Goal: Task Accomplishment & Management: Manage account settings

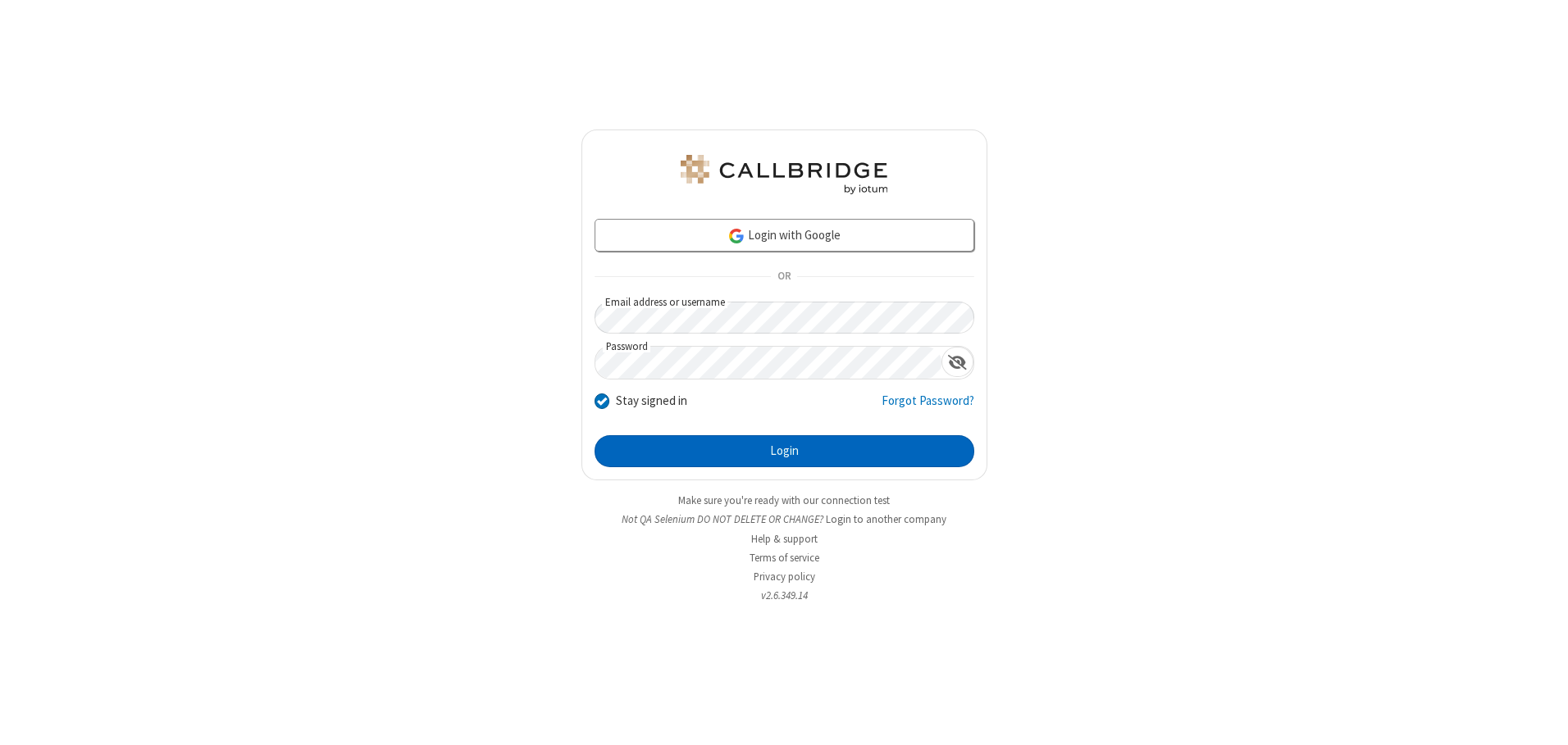
click at [784, 451] on button "Login" at bounding box center [784, 452] width 379 height 33
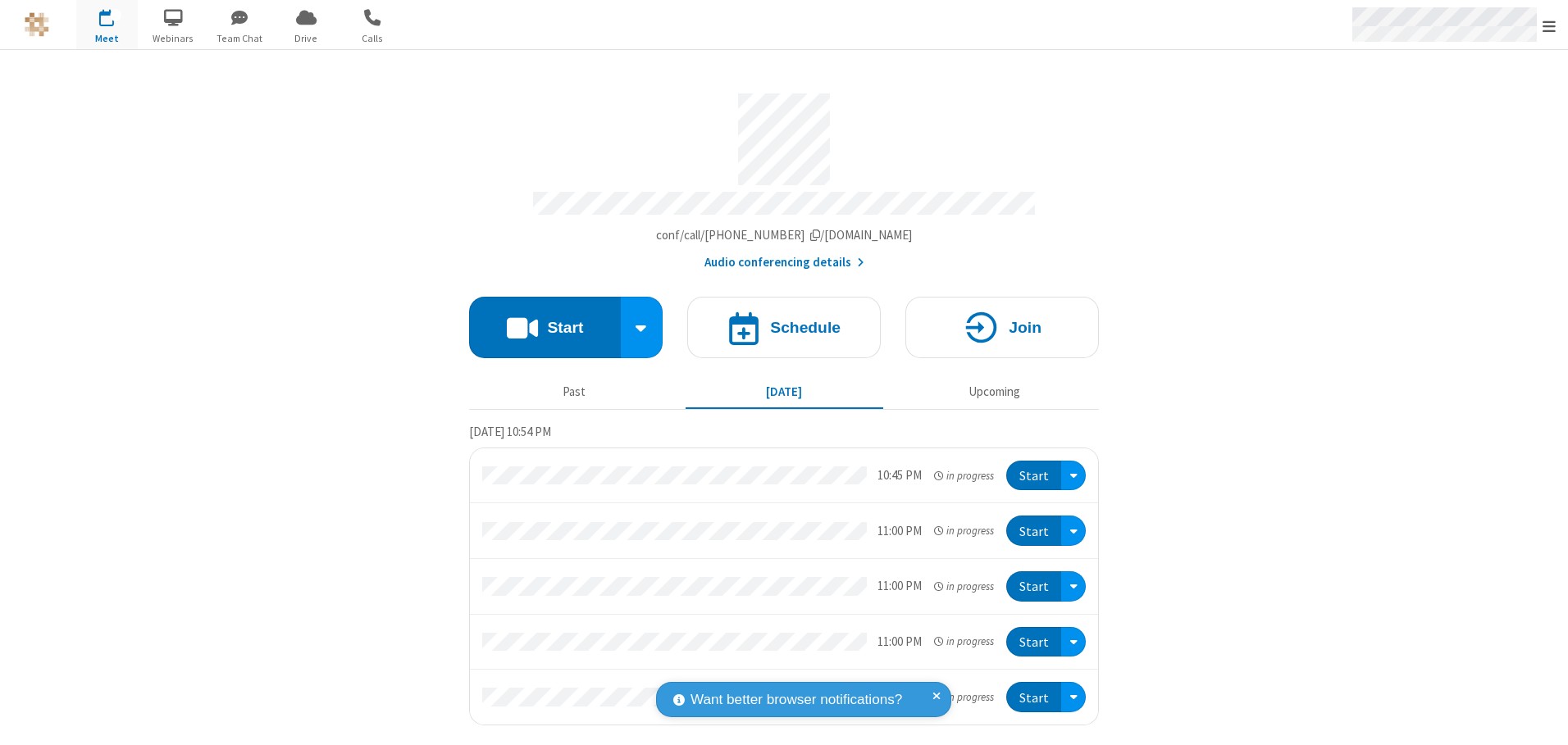
click at [1549, 25] on span "Open menu" at bounding box center [1549, 26] width 14 height 16
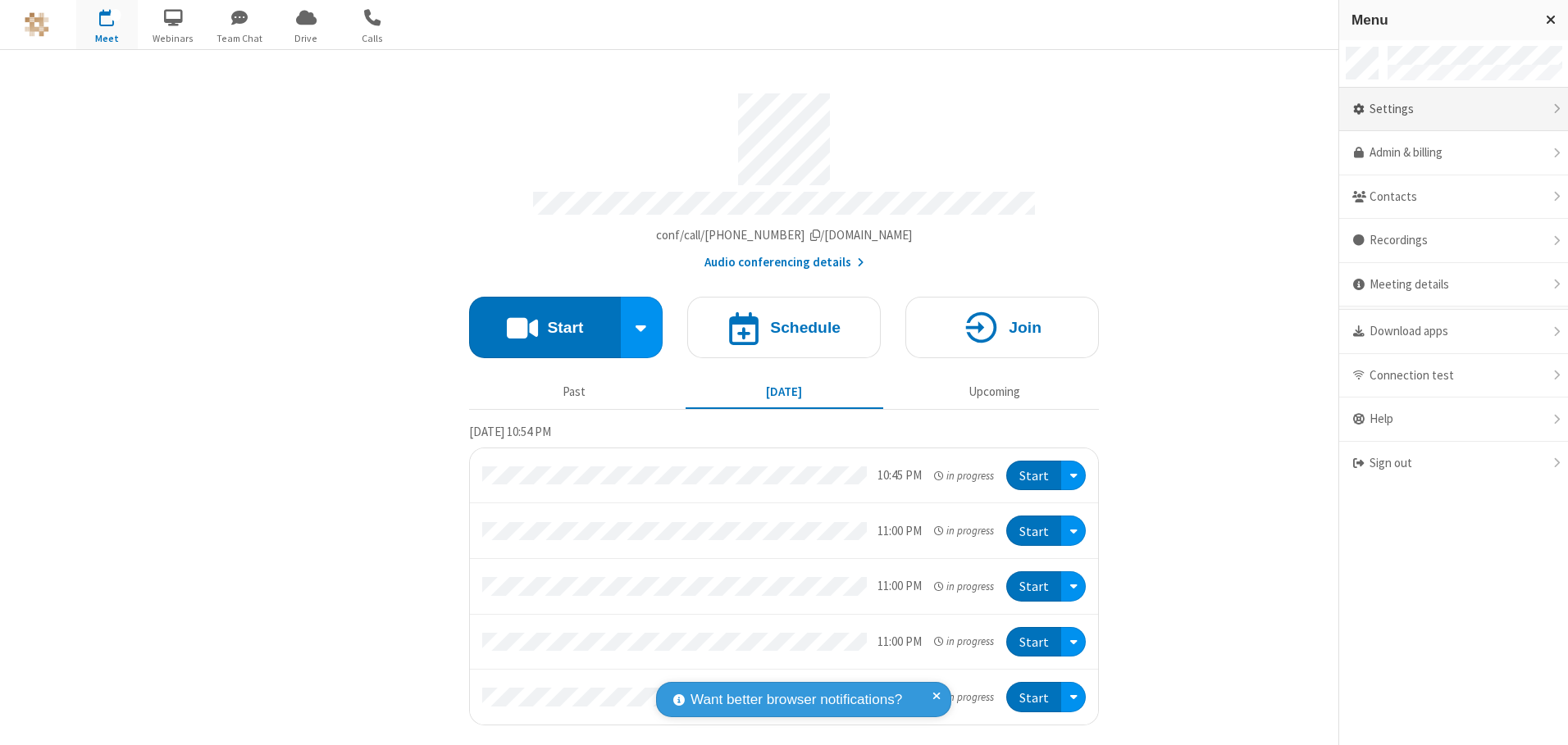
click at [1453, 109] on div "Settings" at bounding box center [1454, 110] width 229 height 45
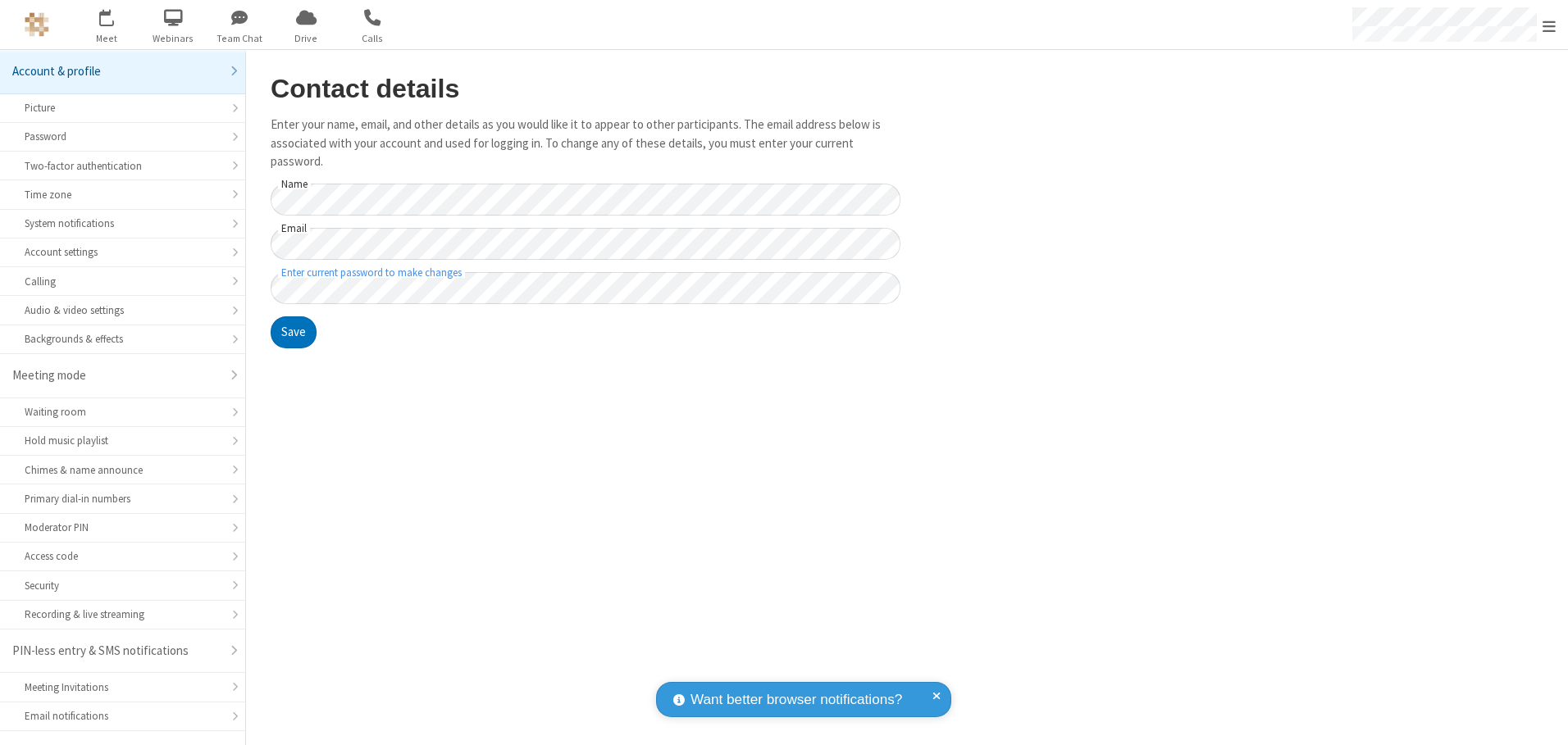
scroll to position [29, 0]
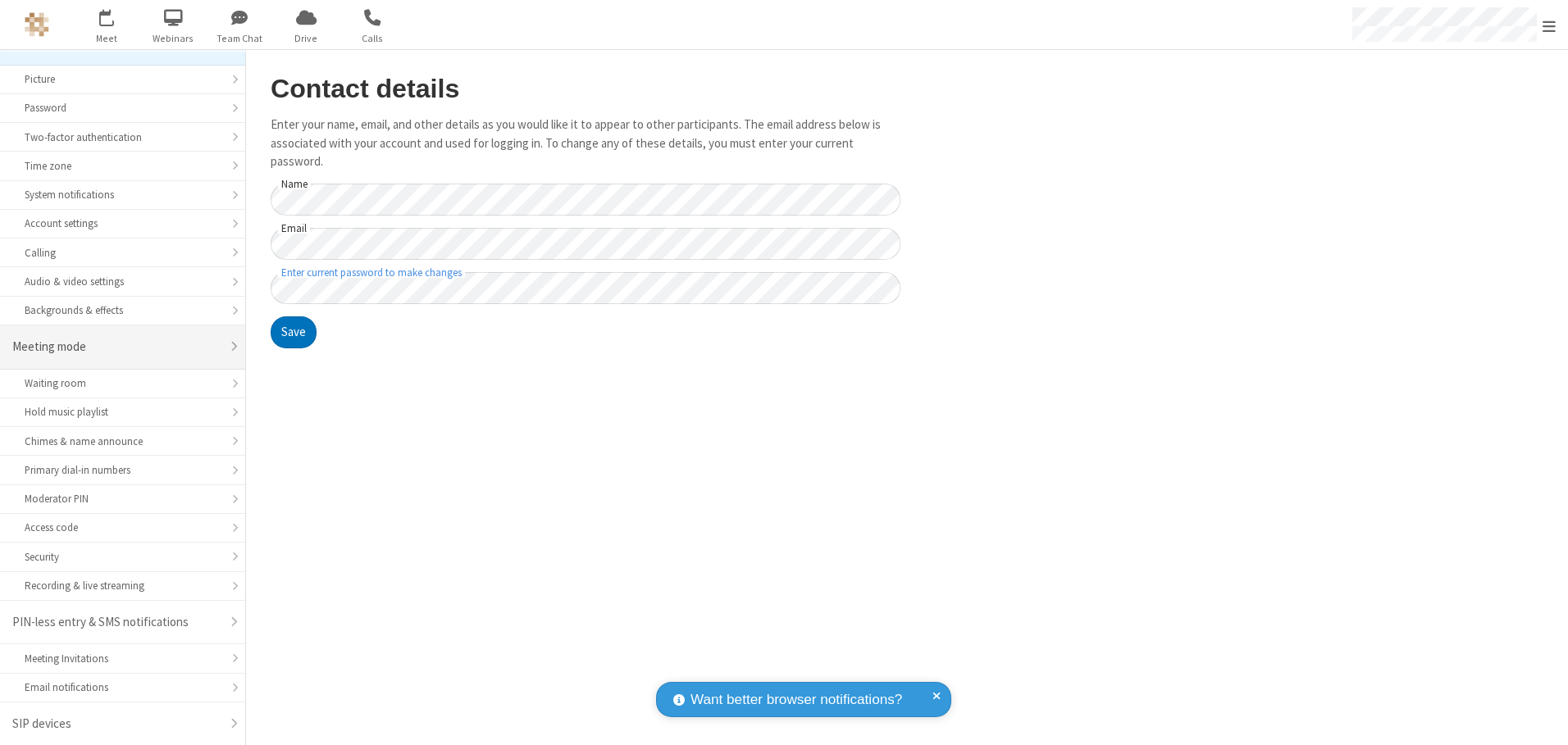
click at [116, 346] on div "Meeting mode" at bounding box center [116, 346] width 209 height 18
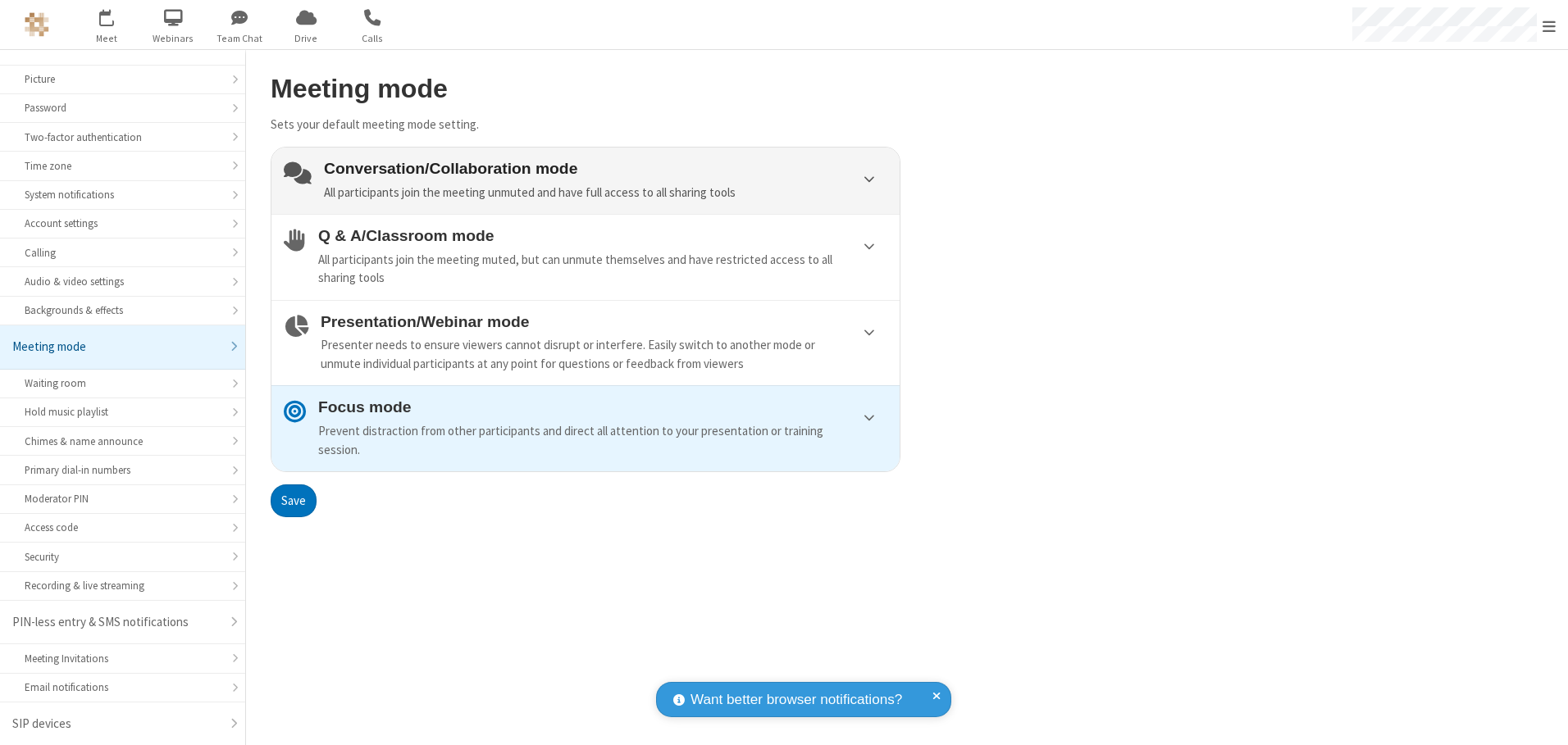
click at [585, 180] on div "Conversation/Collaboration mode All participants join the meeting unmuted and h…" at bounding box center [605, 180] width 564 height 42
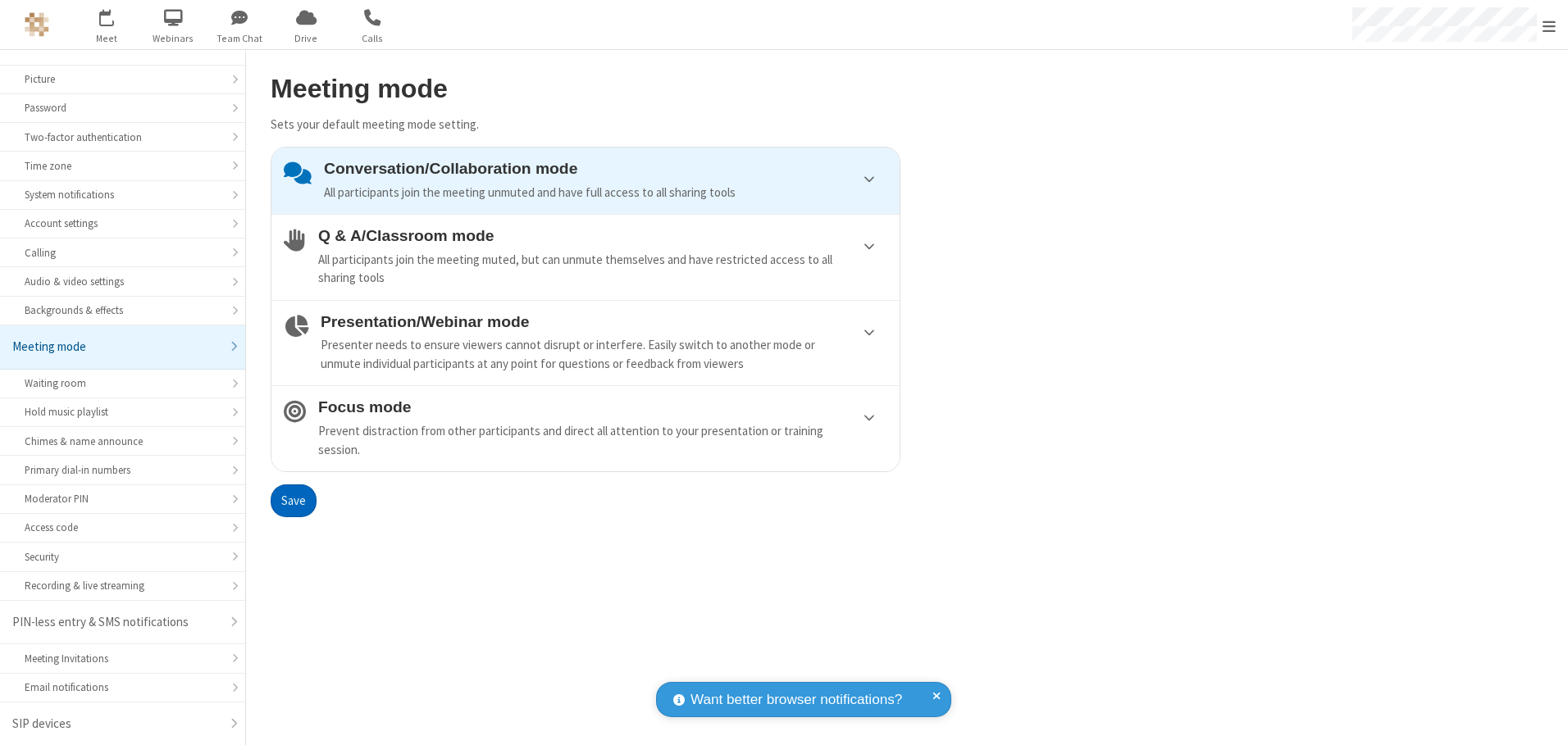
click at [293, 500] on button "Save" at bounding box center [293, 501] width 46 height 33
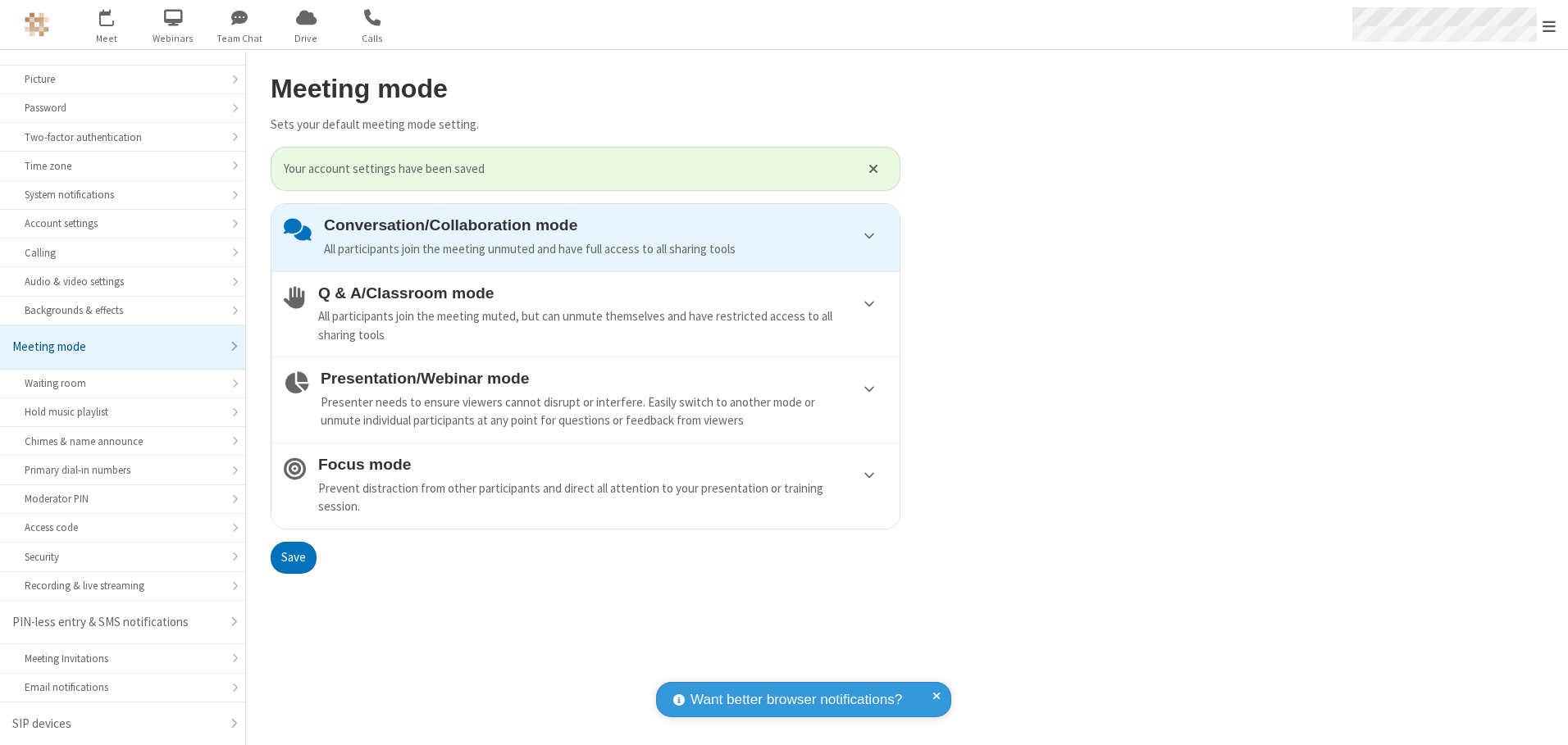
click at [1549, 24] on span "Open menu" at bounding box center [1549, 26] width 14 height 16
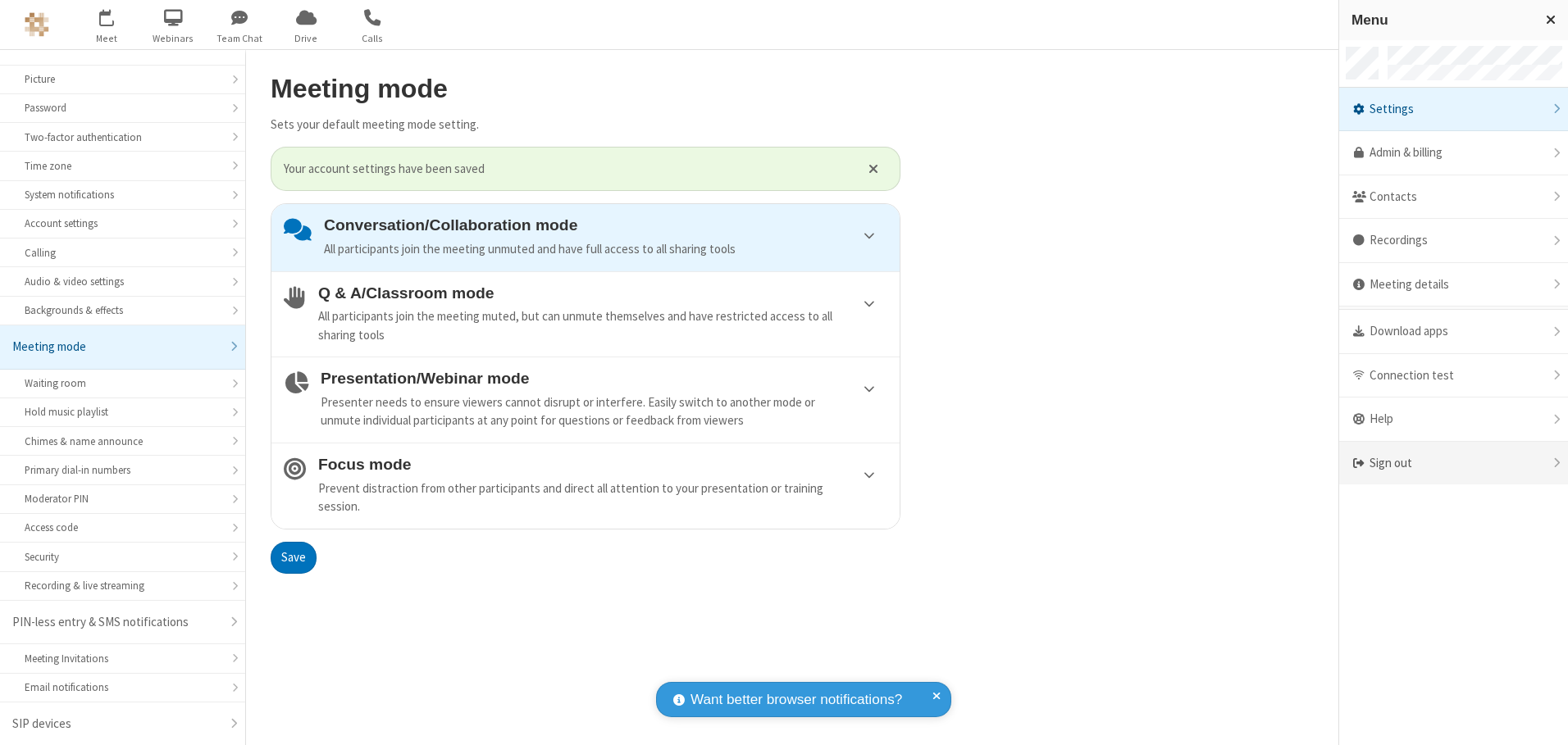
click at [1453, 463] on div "Sign out" at bounding box center [1454, 463] width 229 height 44
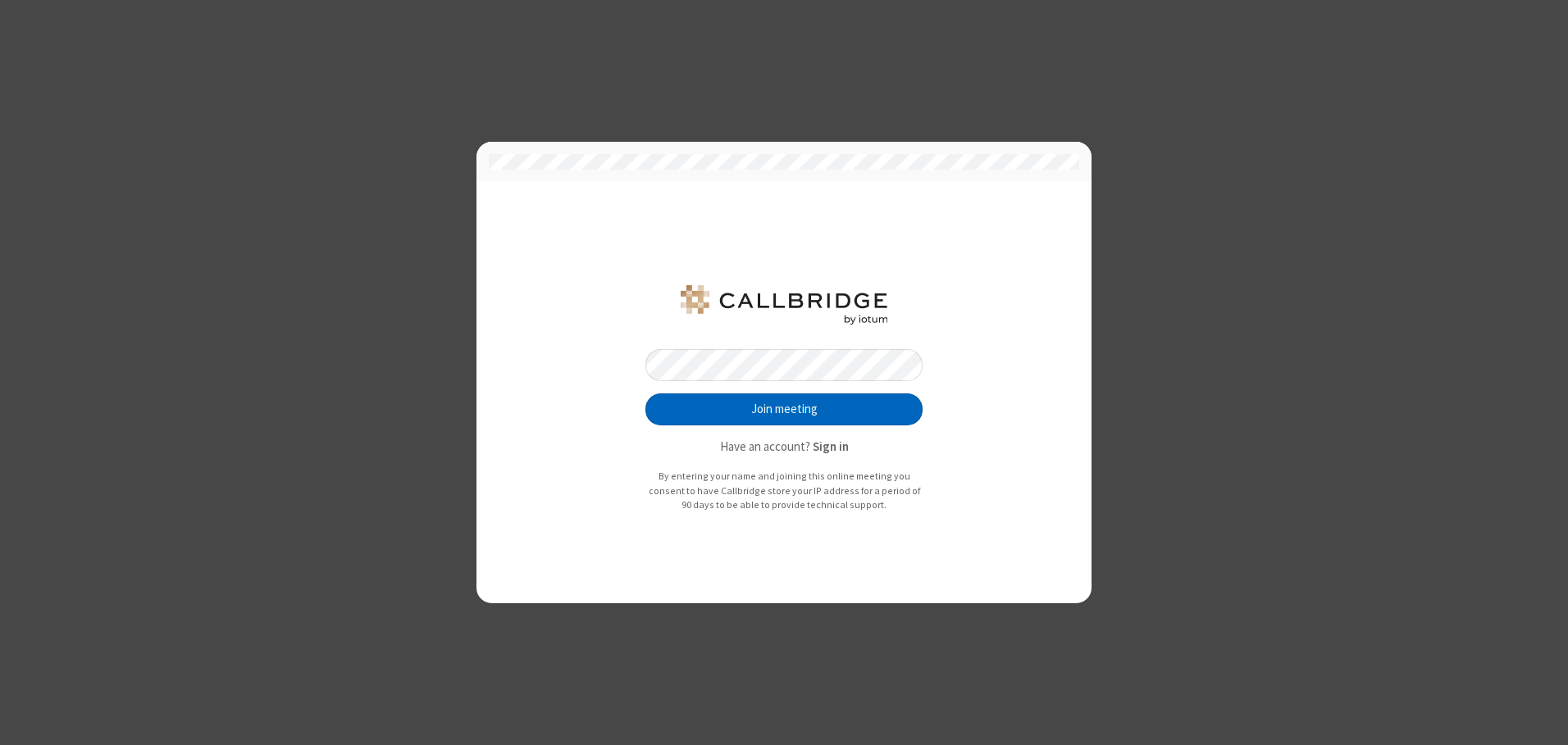
click at [784, 409] on button "Join meeting" at bounding box center [784, 410] width 278 height 33
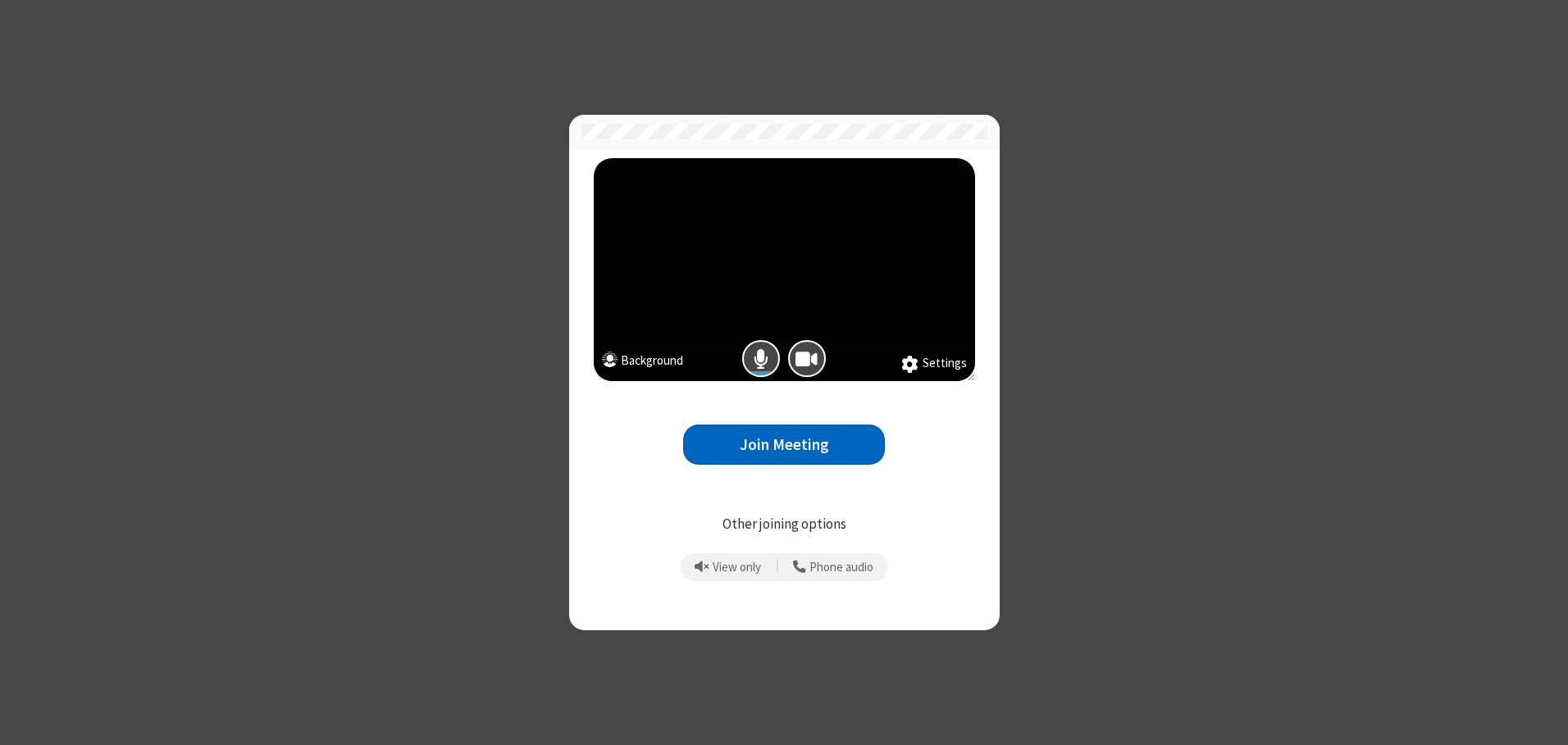
click at [784, 444] on button "Join Meeting" at bounding box center [784, 444] width 202 height 40
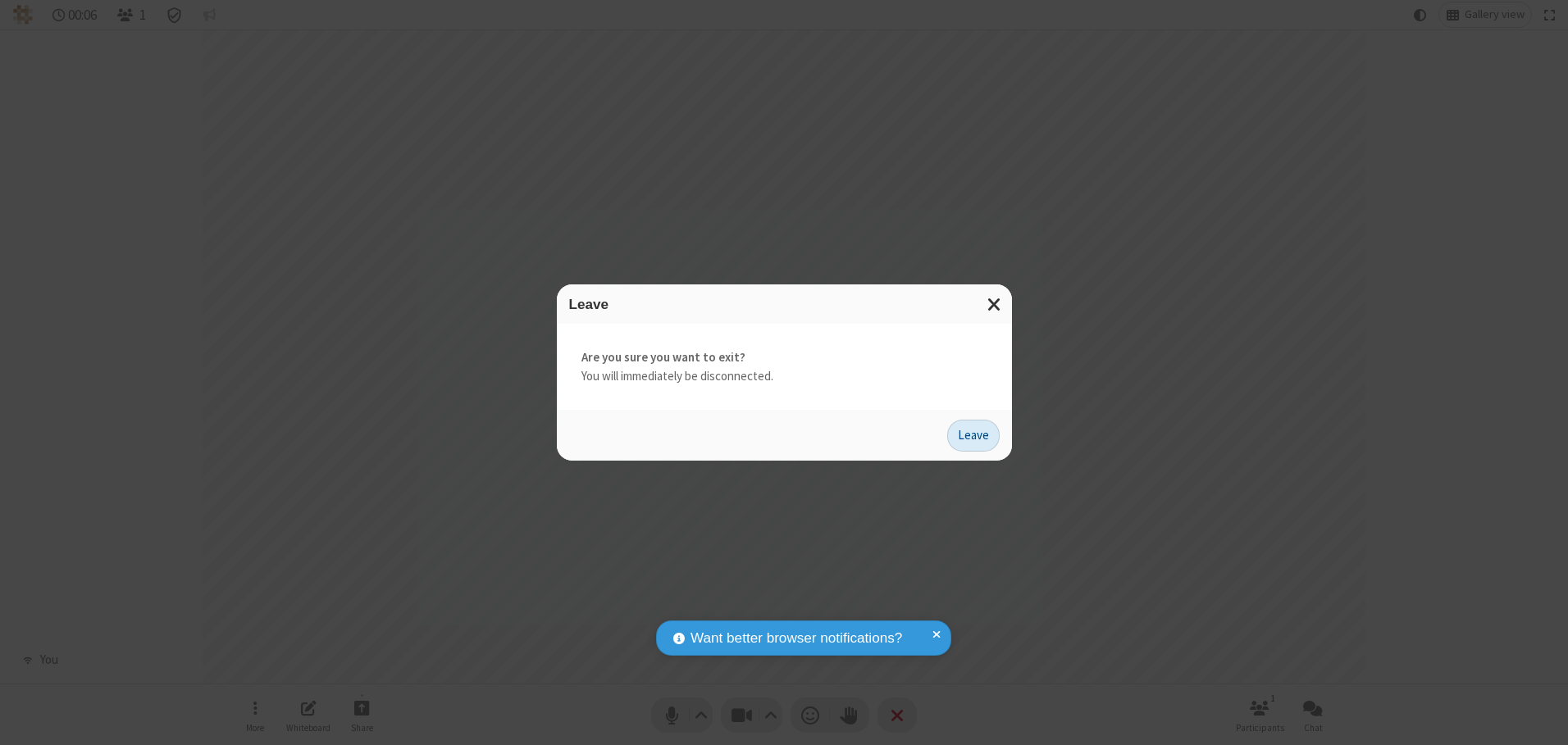
click at [973, 436] on button "Leave" at bounding box center [973, 437] width 52 height 33
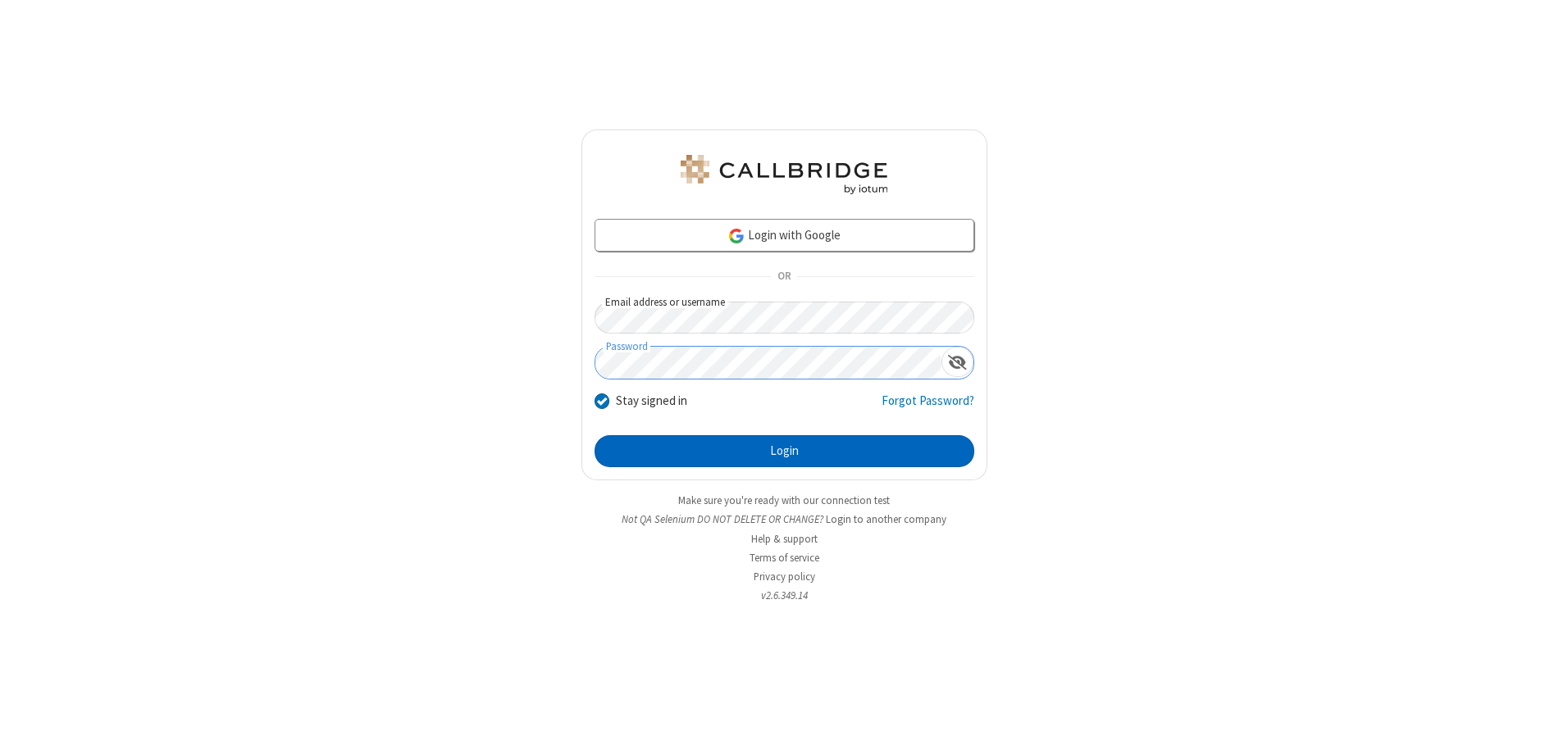
click at [784, 451] on button "Login" at bounding box center [784, 452] width 379 height 33
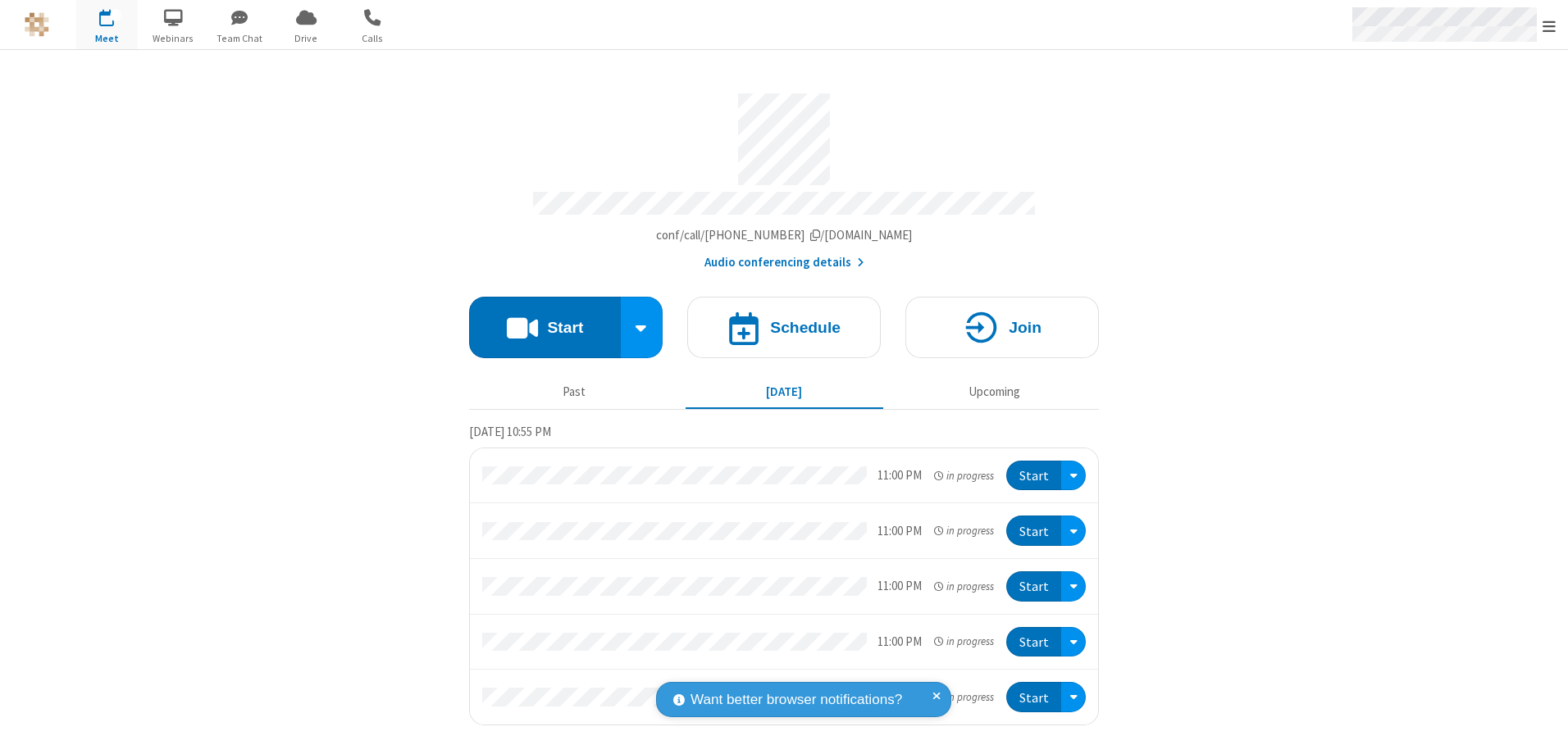
click at [1549, 25] on span "Open menu" at bounding box center [1549, 26] width 14 height 16
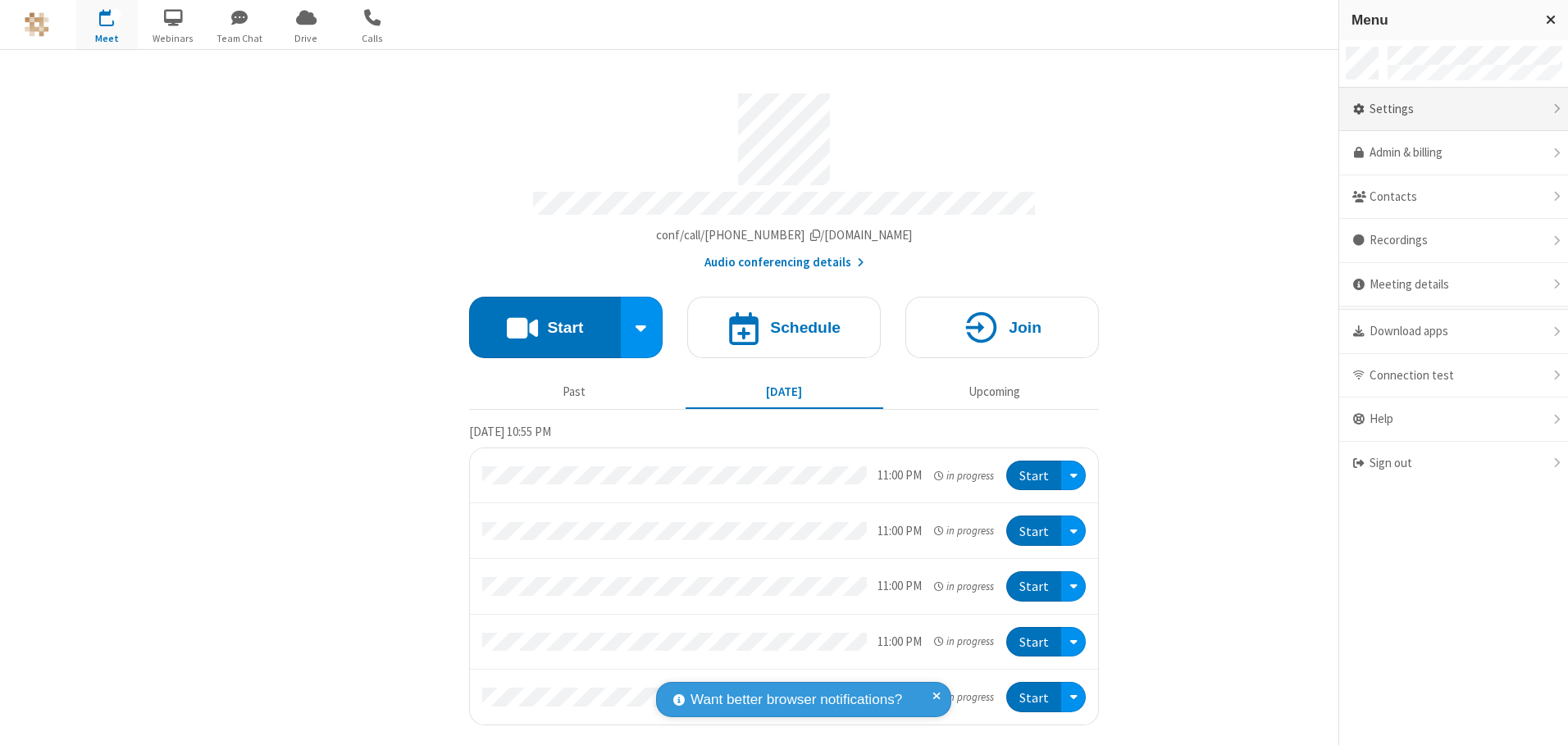
click at [1453, 109] on div "Settings" at bounding box center [1454, 110] width 229 height 45
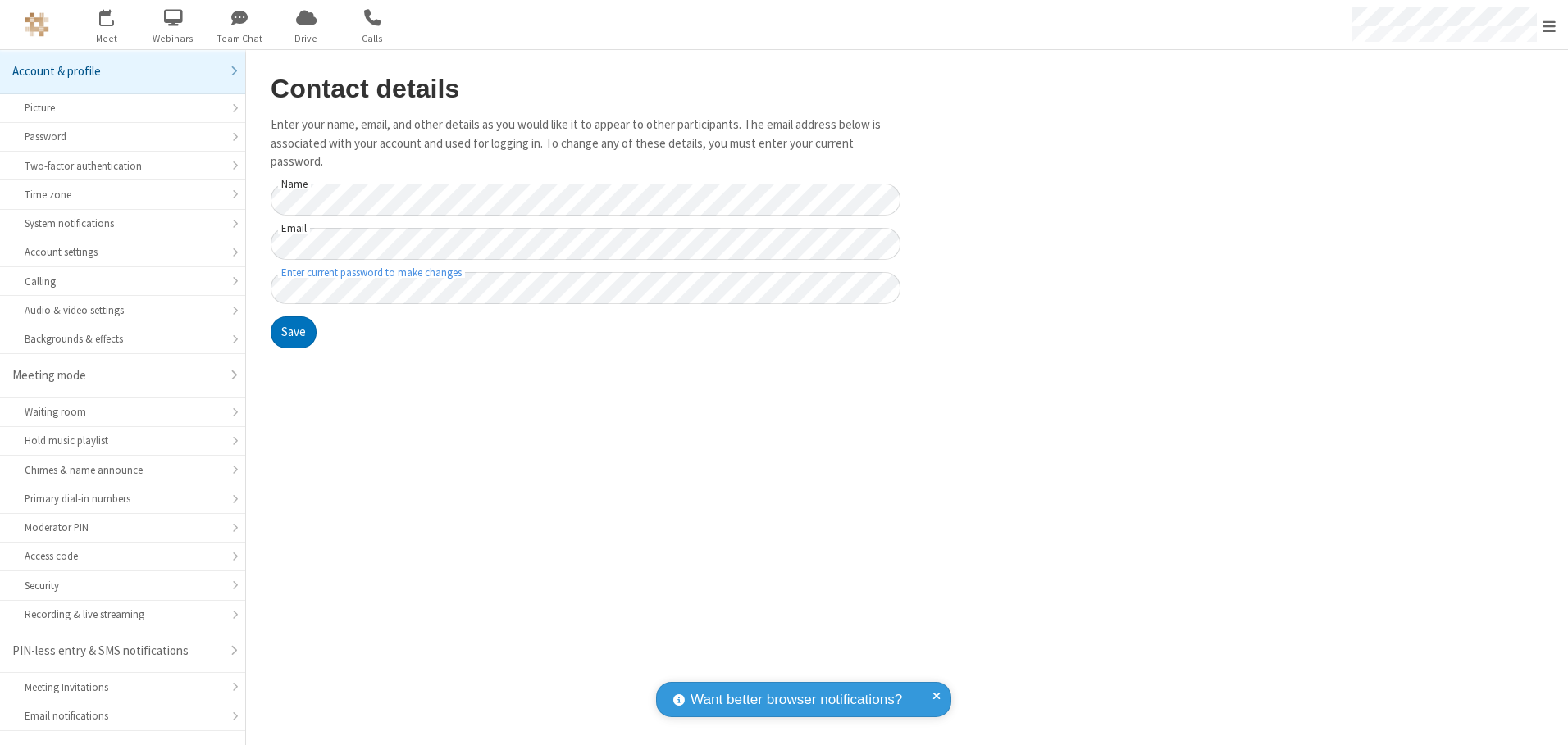
scroll to position [29, 0]
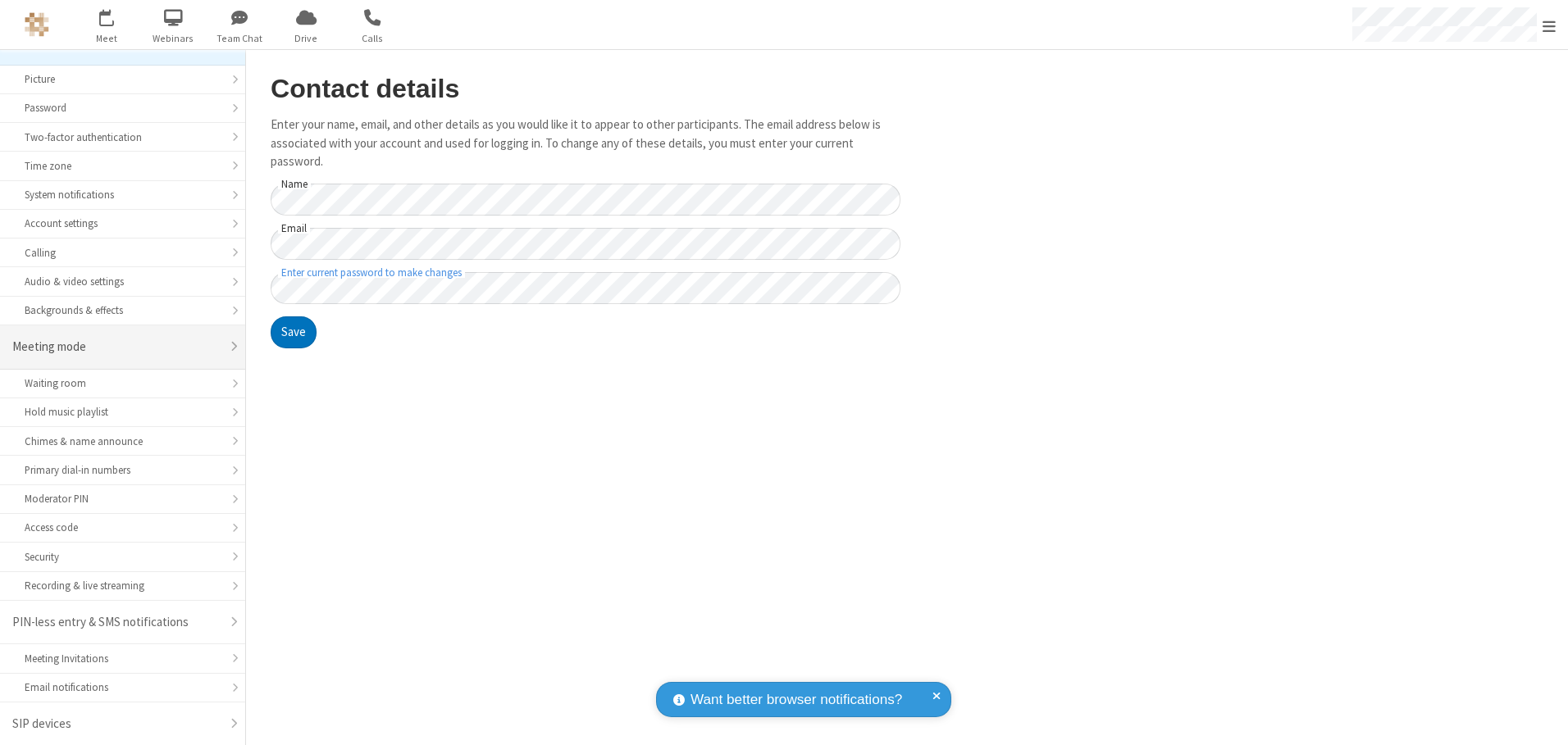
click at [116, 346] on div "Meeting mode" at bounding box center [116, 346] width 209 height 18
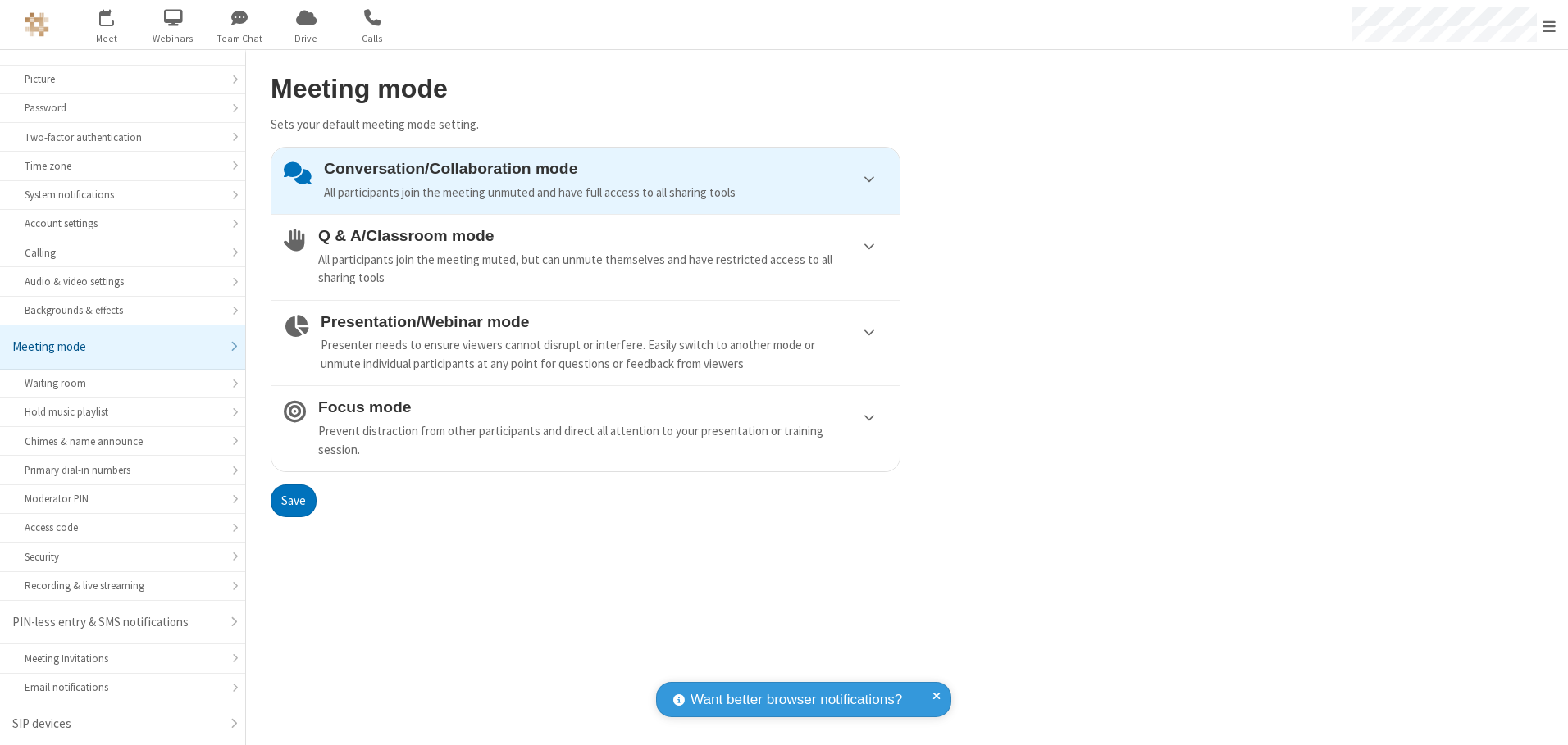
click at [585, 180] on div "Conversation/Collaboration mode All participants join the meeting unmuted and h…" at bounding box center [605, 180] width 564 height 42
click at [293, 500] on button "Save" at bounding box center [293, 501] width 46 height 33
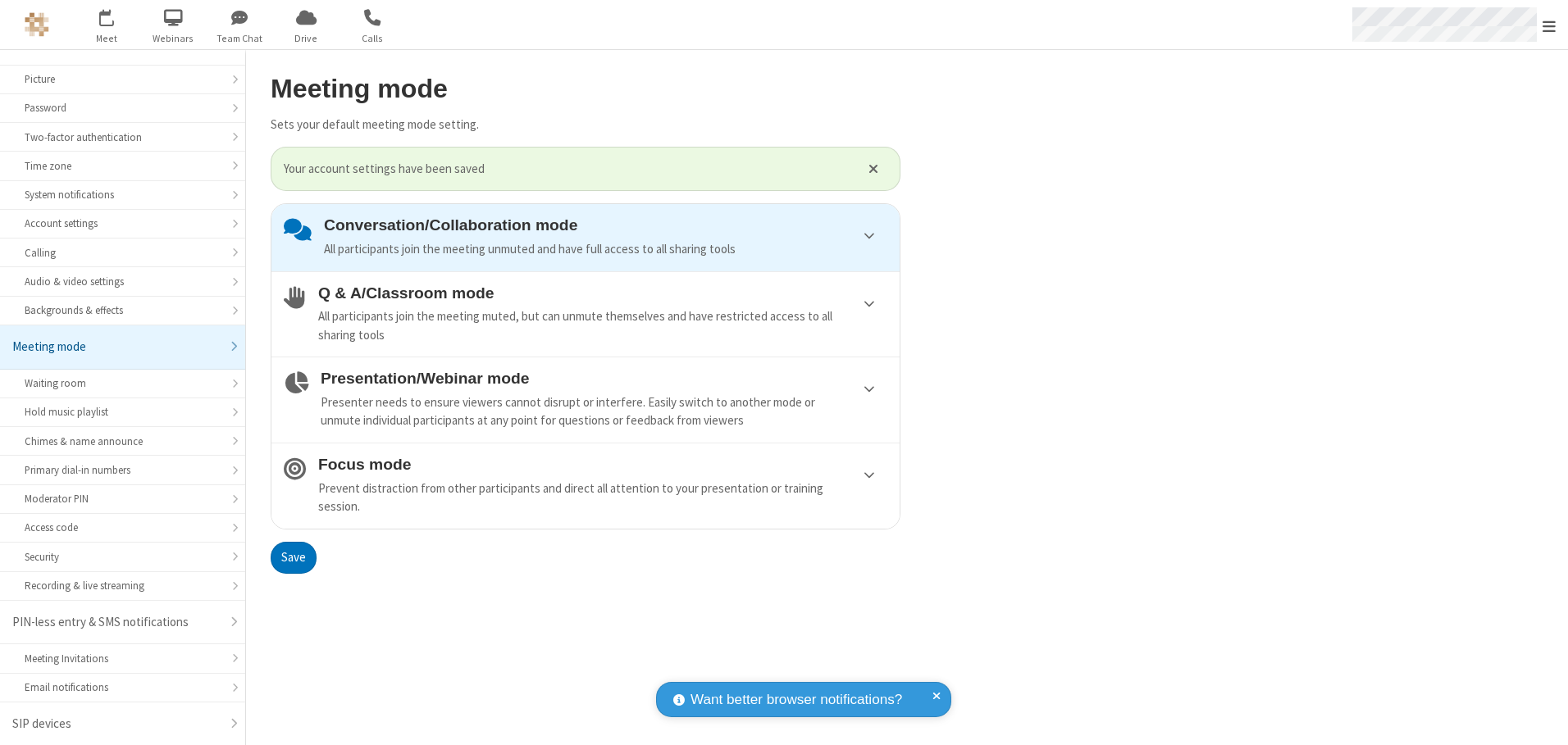
click at [1549, 24] on span "Open menu" at bounding box center [1549, 26] width 14 height 16
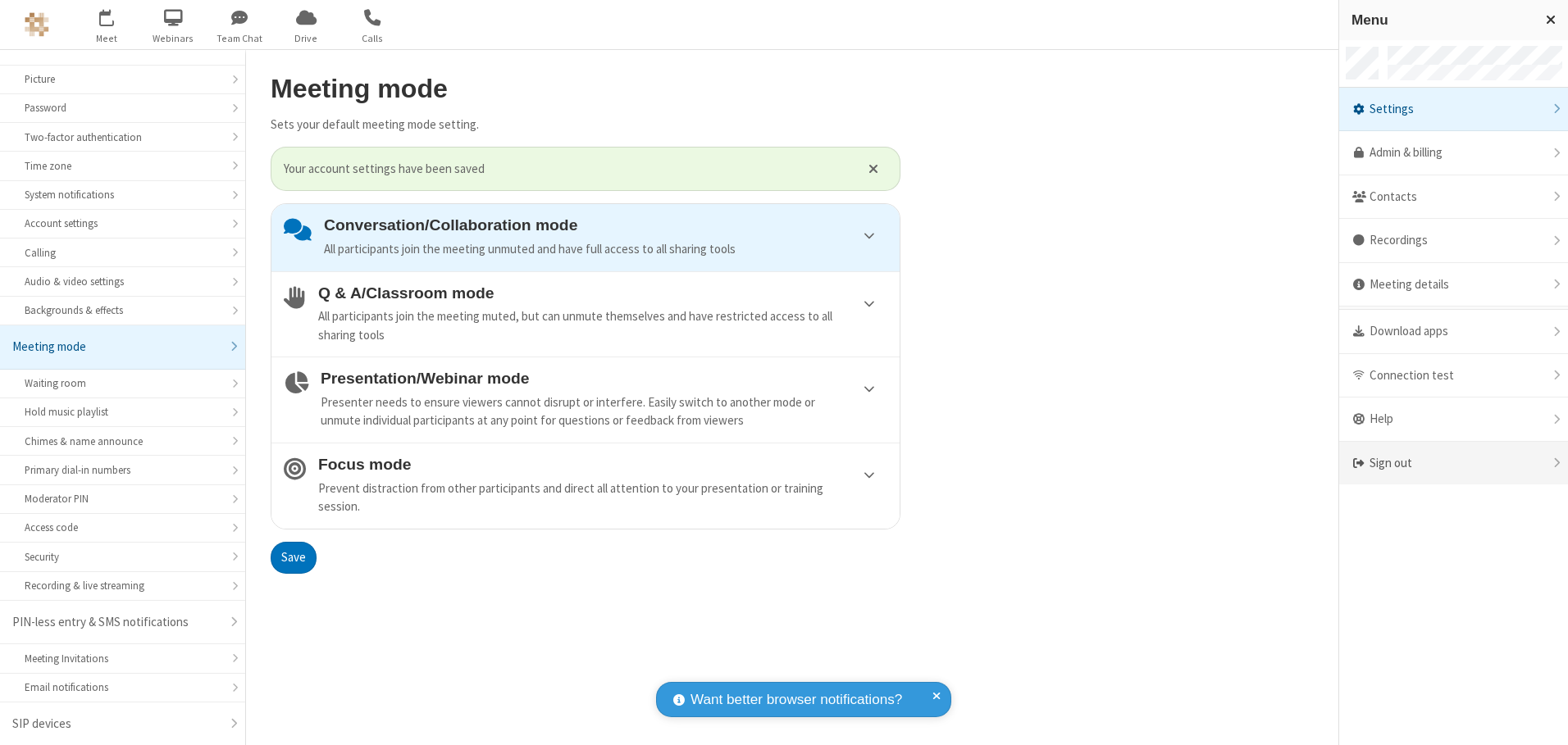
click at [1453, 463] on div "Sign out" at bounding box center [1454, 463] width 229 height 44
